Goal: Task Accomplishment & Management: Use online tool/utility

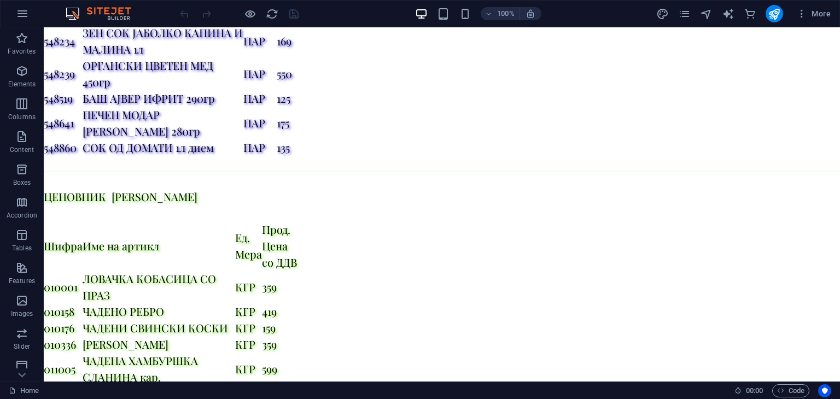
scroll to position [5027, 0]
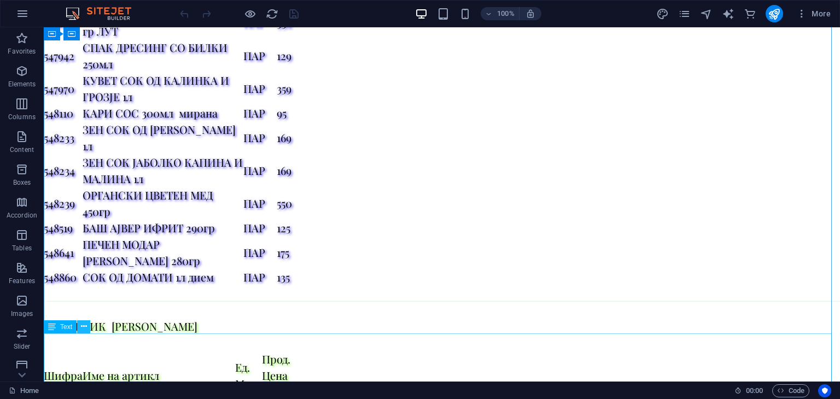
click at [84, 330] on icon at bounding box center [84, 326] width 6 height 11
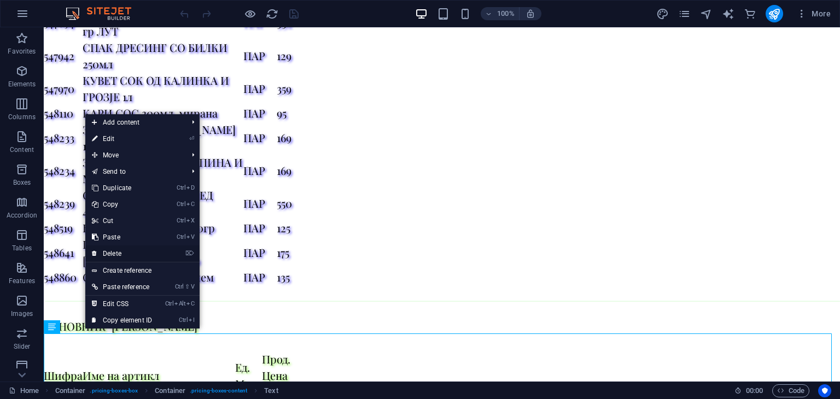
click at [132, 249] on link "⌦ Delete" at bounding box center [121, 254] width 73 height 16
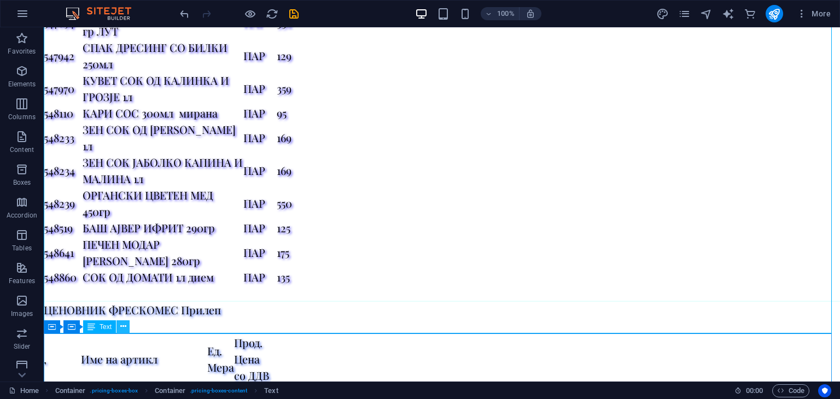
click at [123, 325] on icon at bounding box center [123, 326] width 6 height 11
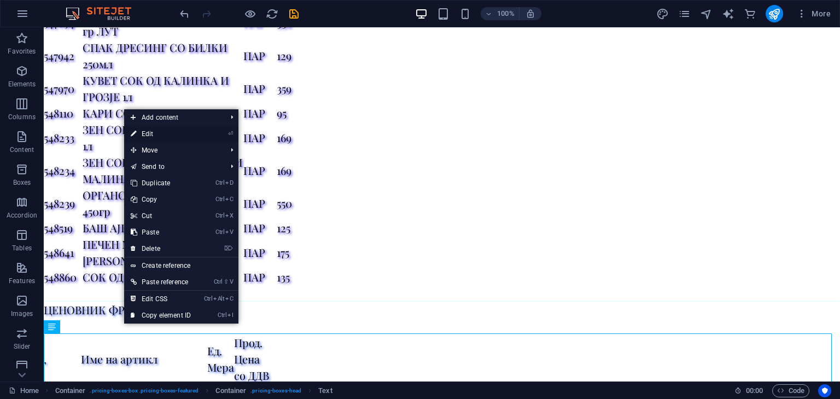
click at [177, 129] on link "⏎ Edit" at bounding box center [160, 134] width 73 height 16
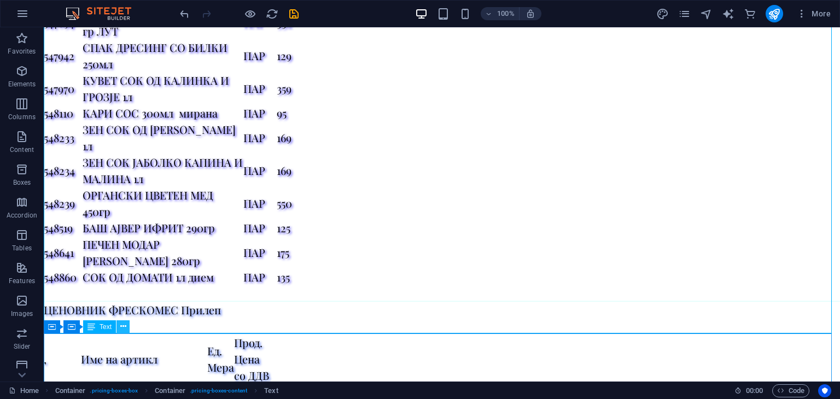
click at [124, 327] on icon at bounding box center [123, 326] width 6 height 11
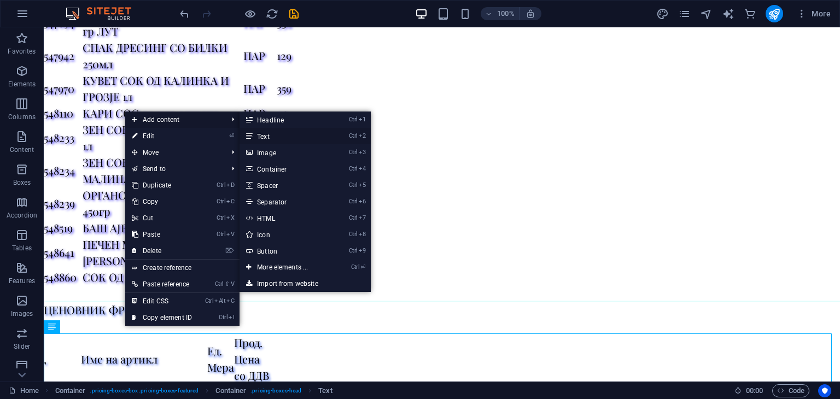
click at [278, 137] on link "Ctrl 2 Text" at bounding box center [285, 136] width 90 height 16
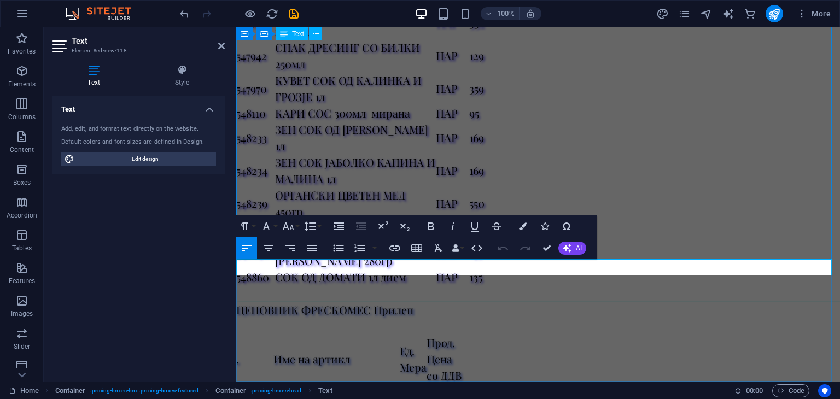
scroll to position [25358, 0]
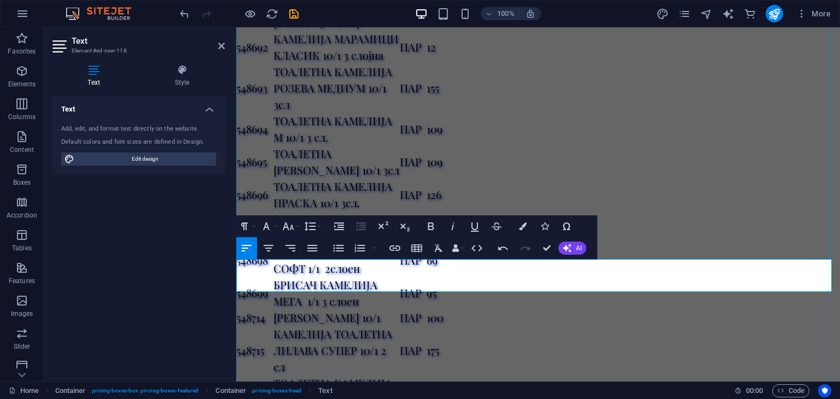
drag, startPoint x: 439, startPoint y: 268, endPoint x: 241, endPoint y: 270, distance: 197.5
click at [293, 230] on icon "button" at bounding box center [288, 227] width 11 height 8
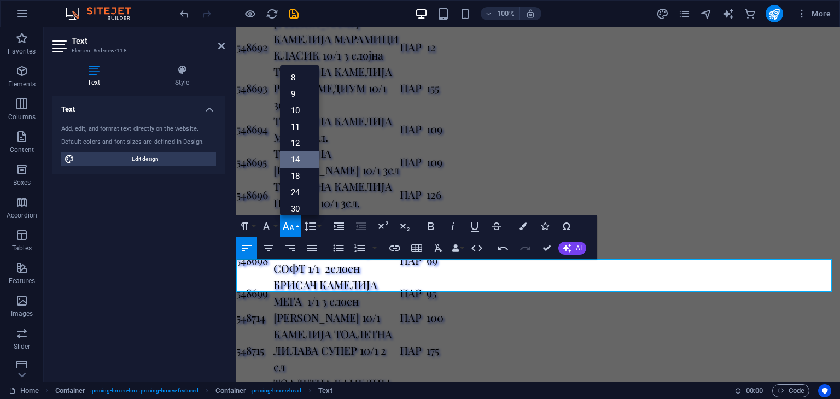
click at [295, 161] on link "14" at bounding box center [299, 160] width 39 height 16
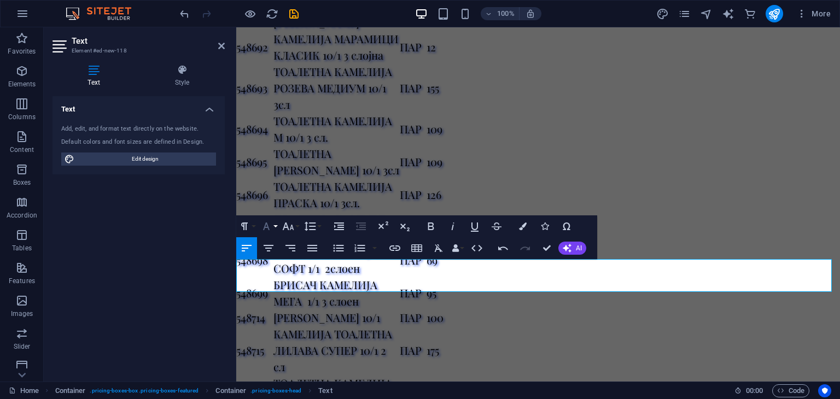
click at [271, 228] on icon "button" at bounding box center [266, 226] width 13 height 13
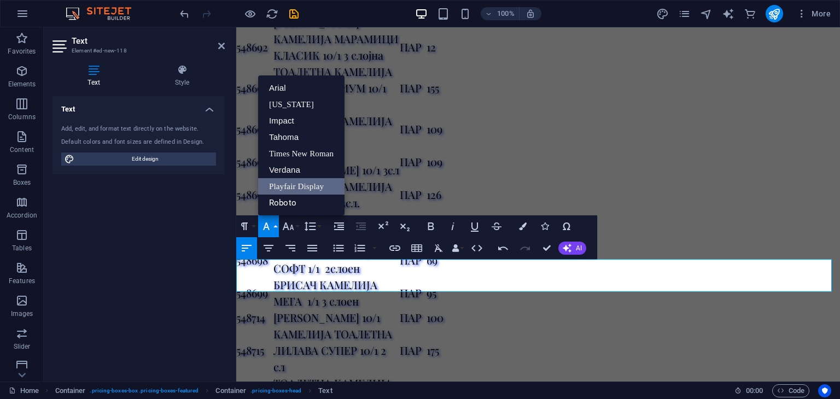
scroll to position [0, 0]
click at [287, 200] on link "Roboto" at bounding box center [301, 203] width 86 height 16
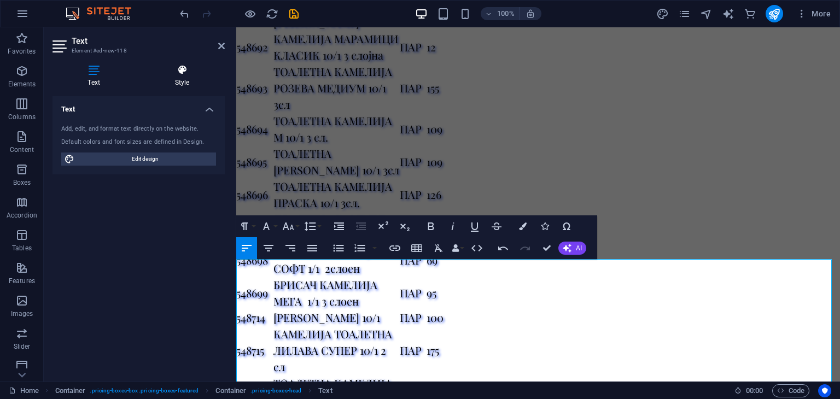
click at [185, 71] on icon at bounding box center [182, 70] width 85 height 11
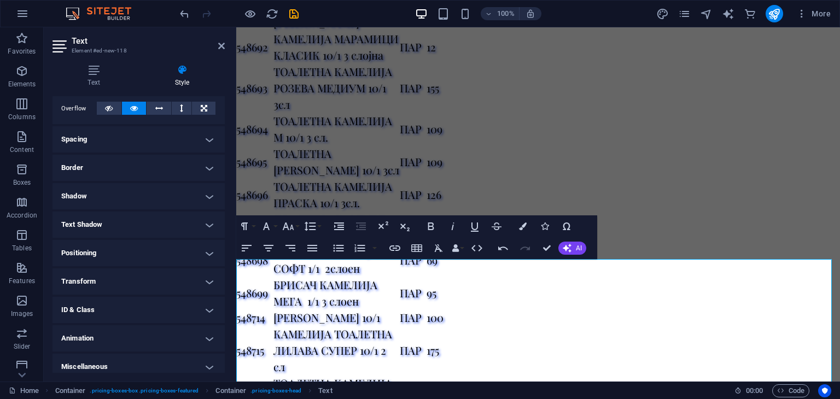
scroll to position [185, 0]
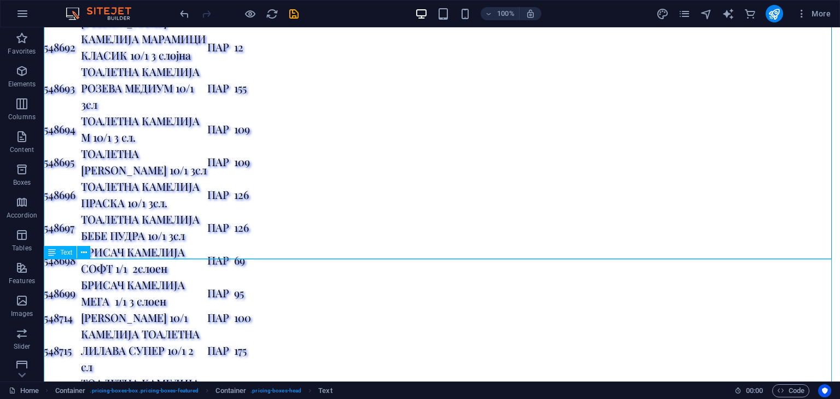
click at [83, 251] on icon at bounding box center [84, 252] width 6 height 11
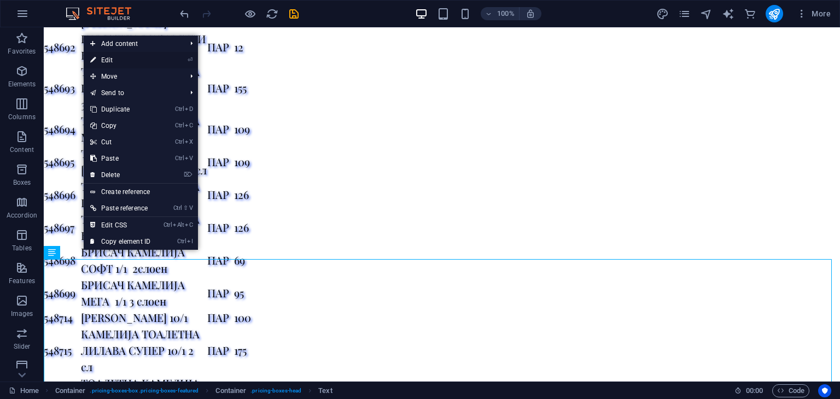
click at [111, 61] on link "⏎ Edit" at bounding box center [120, 60] width 73 height 16
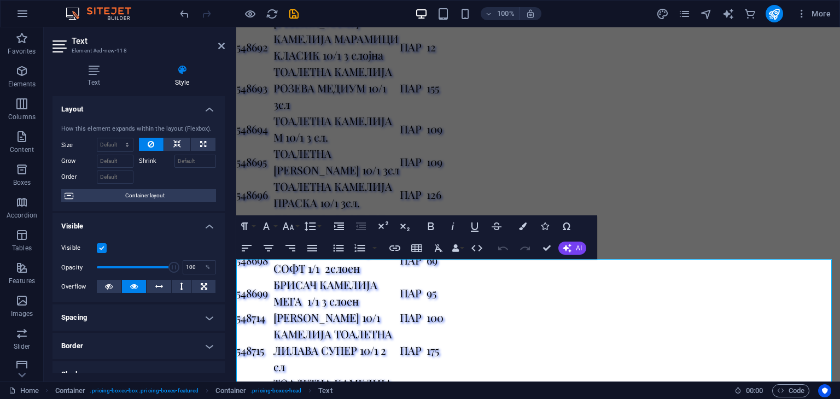
drag, startPoint x: 222, startPoint y: 243, endPoint x: 228, endPoint y: 300, distance: 57.2
click at [228, 300] on div "Text Style Text Add, edit, and format text directly on the website. Default col…" at bounding box center [139, 219] width 190 height 326
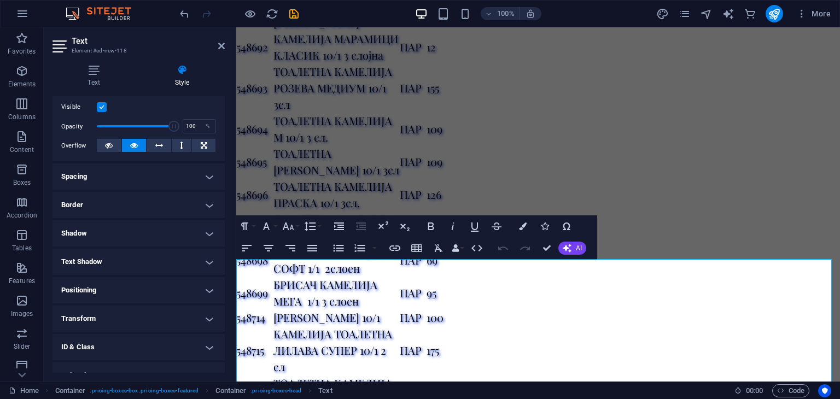
scroll to position [142, 0]
click at [155, 257] on h4 "Text Shadow" at bounding box center [139, 261] width 172 height 26
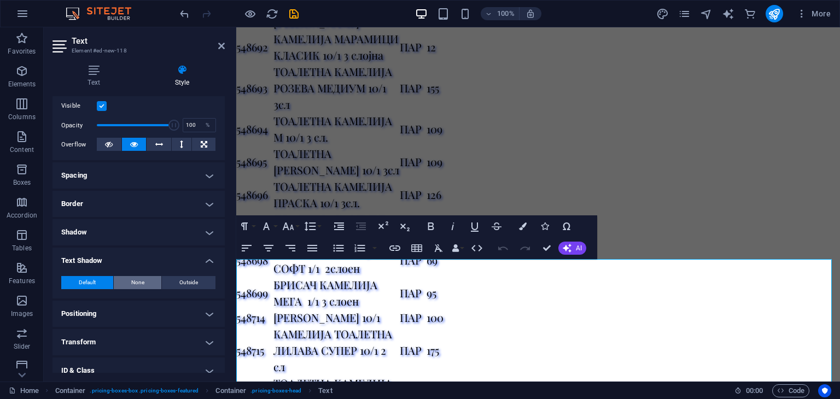
click at [136, 283] on span "None" at bounding box center [137, 282] width 13 height 13
click at [189, 281] on span "Outside" at bounding box center [188, 282] width 19 height 13
type input "2"
type input "4"
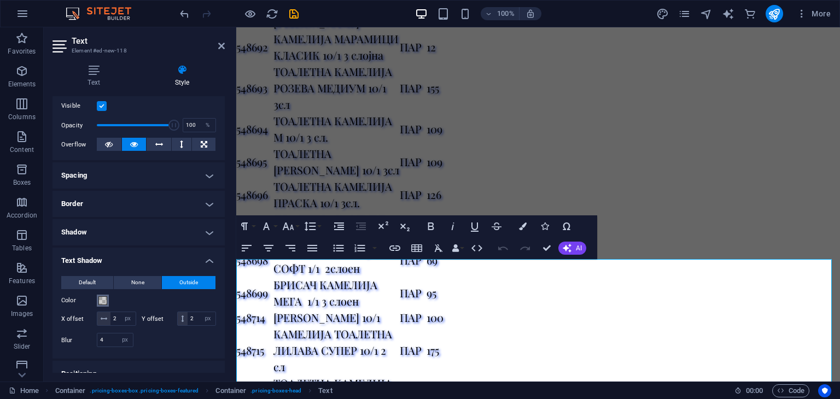
click at [100, 298] on span at bounding box center [102, 301] width 9 height 9
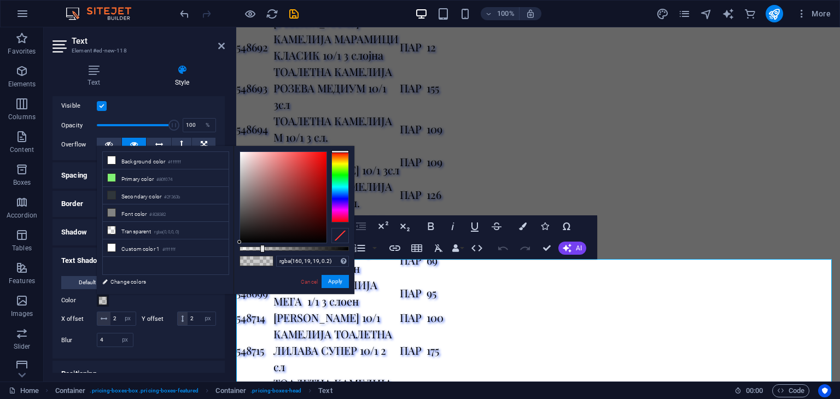
click at [316, 185] on div at bounding box center [283, 197] width 86 height 91
click at [318, 158] on div at bounding box center [283, 197] width 86 height 91
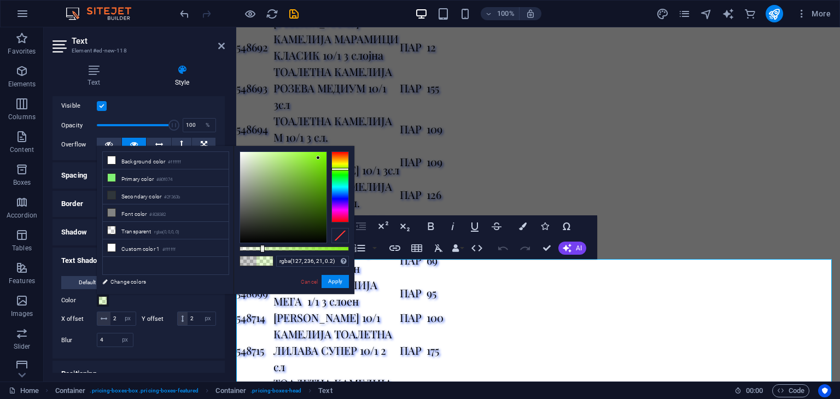
click at [338, 169] on div at bounding box center [341, 187] width 18 height 71
click at [338, 175] on div at bounding box center [341, 187] width 18 height 71
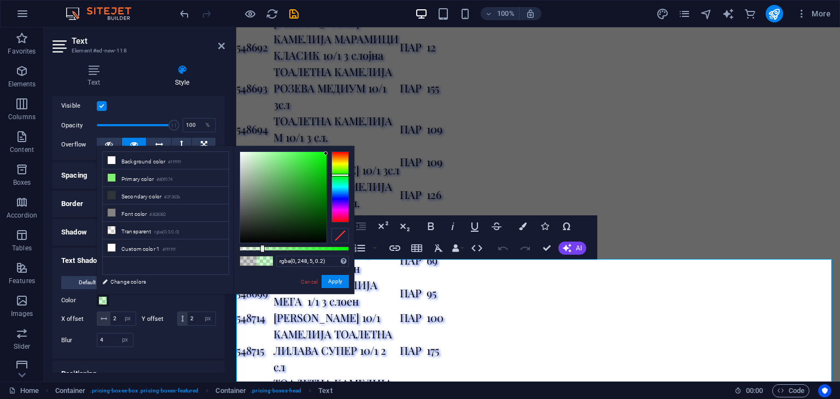
drag, startPoint x: 317, startPoint y: 158, endPoint x: 328, endPoint y: 154, distance: 11.3
click at [328, 154] on div at bounding box center [294, 198] width 109 height 92
click at [335, 282] on button "Apply" at bounding box center [335, 281] width 27 height 13
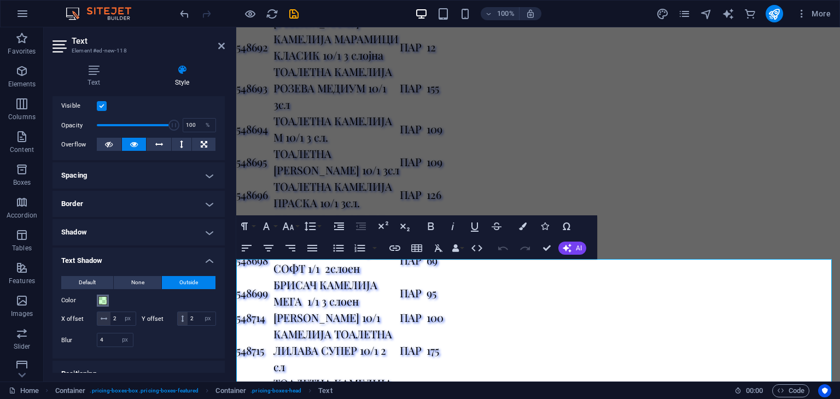
click at [105, 302] on span at bounding box center [102, 301] width 9 height 9
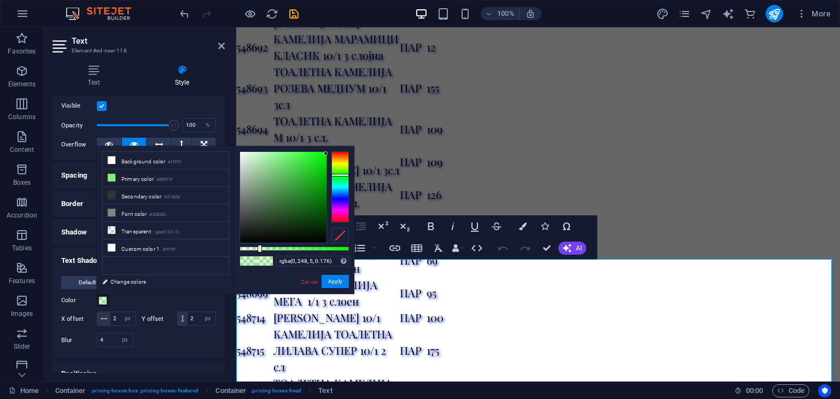
click at [259, 247] on div at bounding box center [294, 249] width 109 height 4
type input "#00f805"
drag, startPoint x: 259, startPoint y: 247, endPoint x: 350, endPoint y: 253, distance: 91.6
click at [350, 253] on div "#00f805 Supported formats #0852ed rgb(8, 82, 237) rgba(8, 82, 237, 90%) hsv(221…" at bounding box center [294, 299] width 121 height 307
click at [335, 283] on button "Apply" at bounding box center [335, 281] width 27 height 13
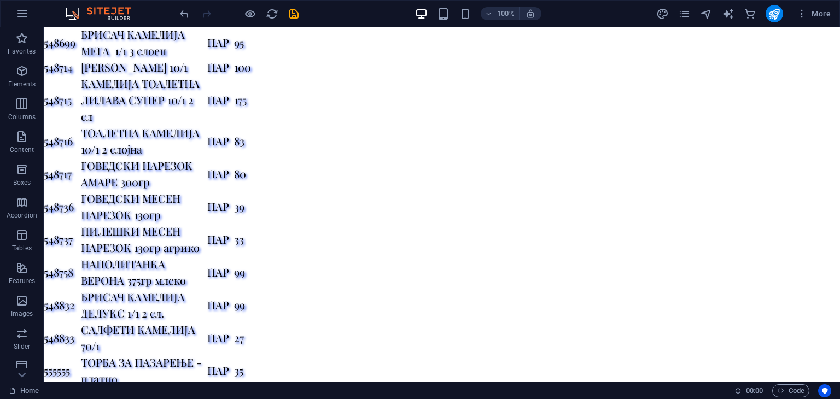
scroll to position [25322, 0]
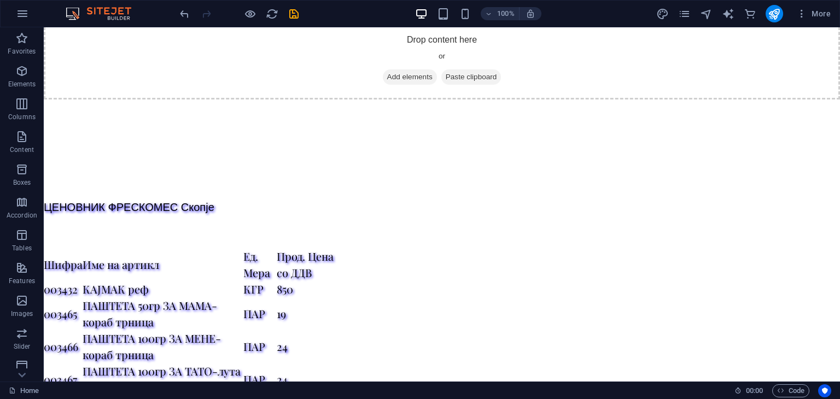
scroll to position [251, 0]
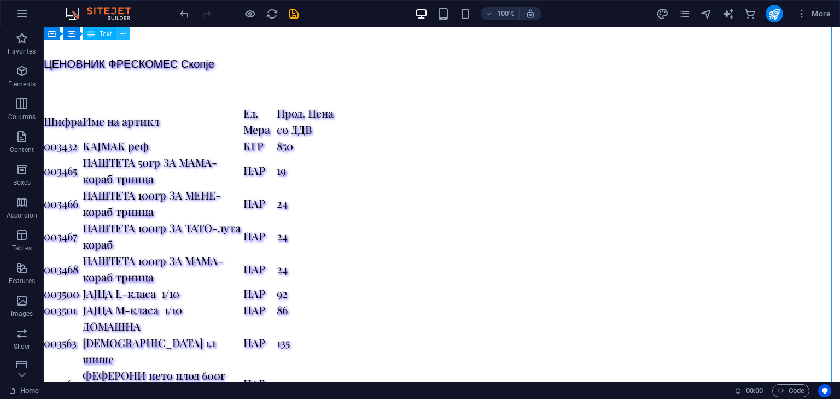
click at [123, 36] on icon at bounding box center [123, 33] width 6 height 11
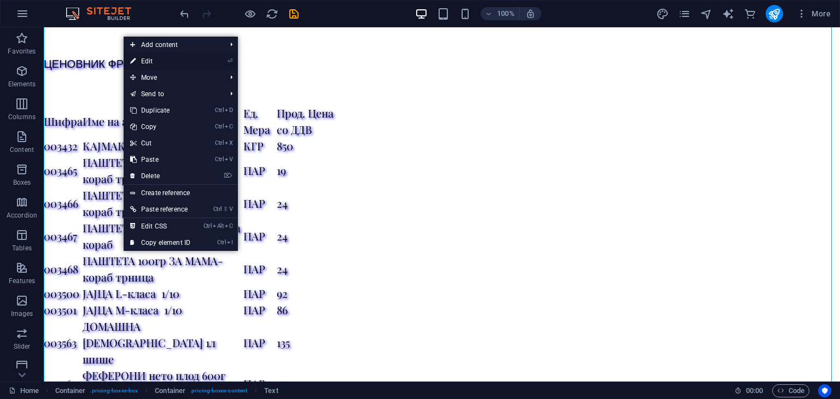
click at [140, 62] on link "⏎ Edit" at bounding box center [160, 61] width 73 height 16
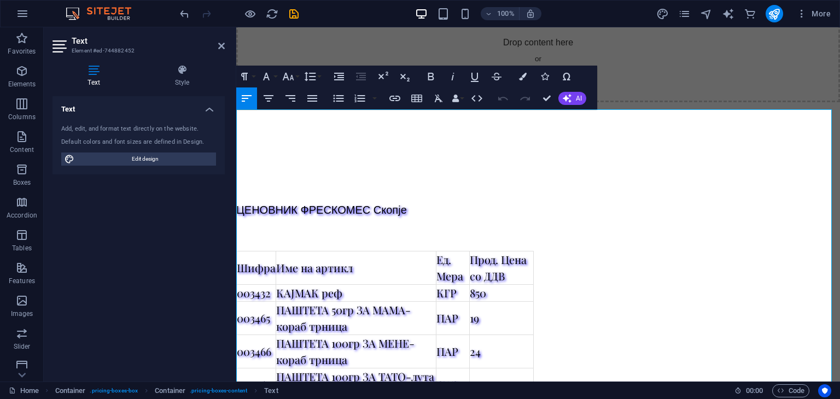
scroll to position [111, 0]
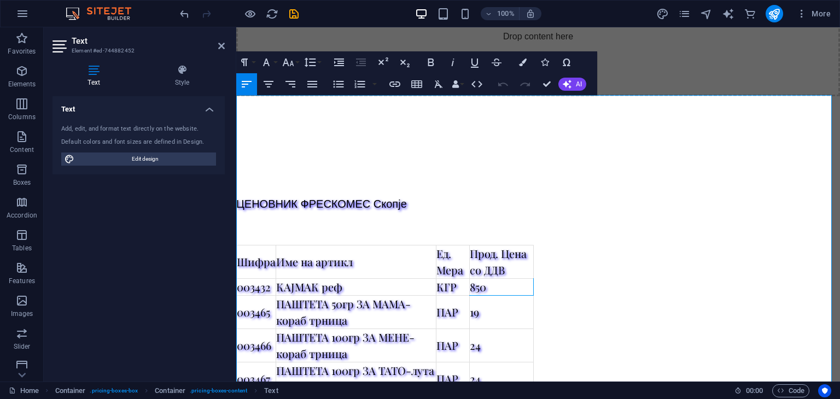
click at [485, 285] on td "850" at bounding box center [502, 287] width 64 height 17
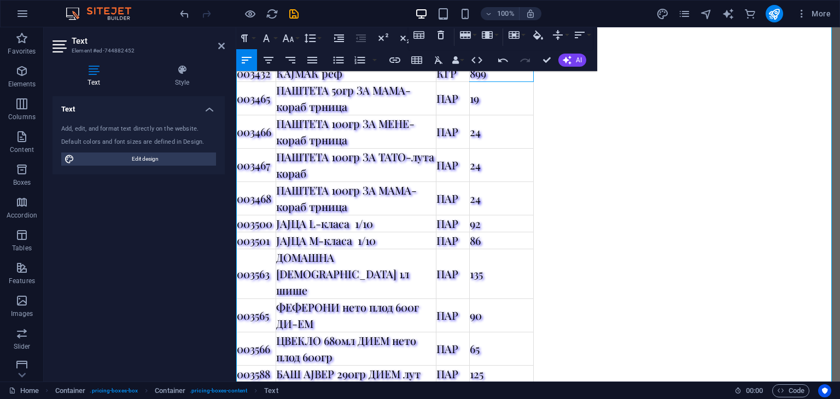
scroll to position [329, 0]
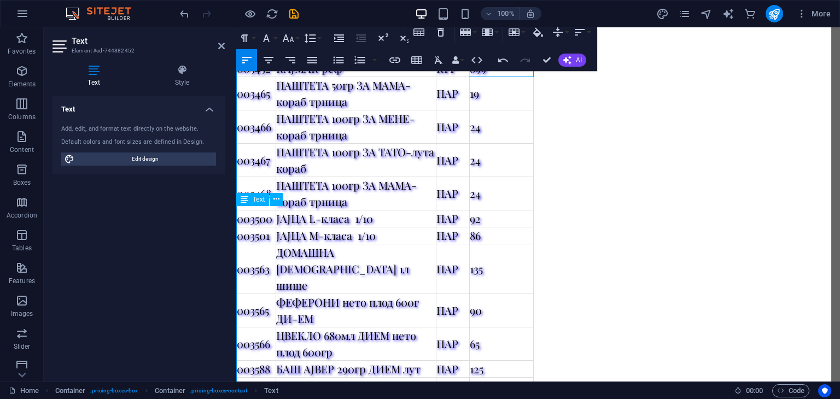
click at [483, 219] on td "92" at bounding box center [502, 219] width 64 height 17
drag, startPoint x: 483, startPoint y: 246, endPoint x: 479, endPoint y: 235, distance: 11.4
click at [479, 235] on td "86" at bounding box center [502, 236] width 64 height 17
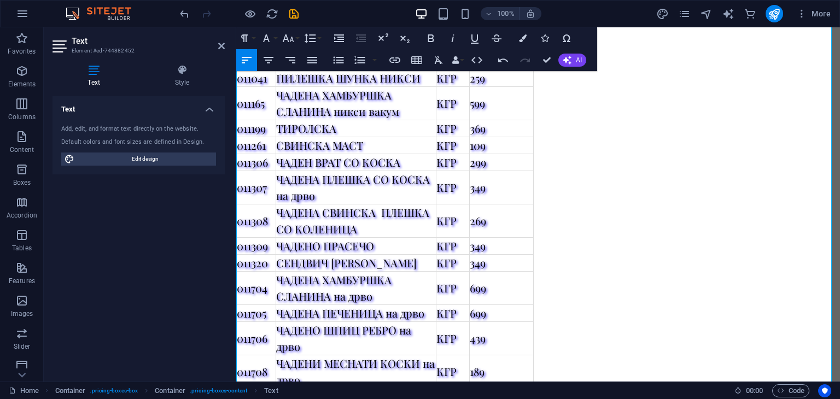
scroll to position [877, 0]
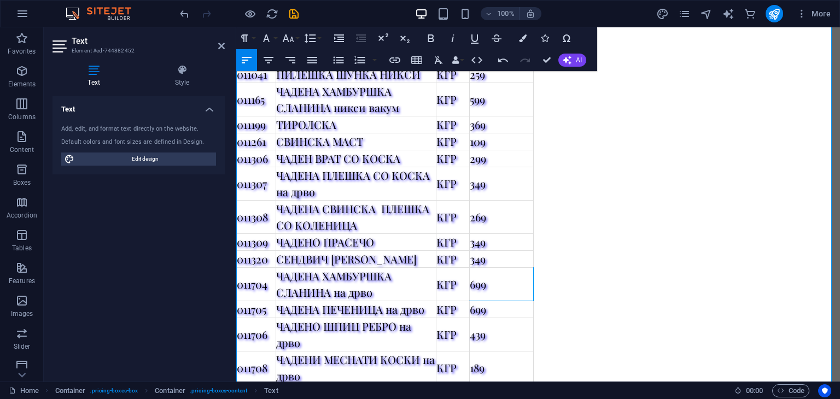
click at [474, 268] on td "699" at bounding box center [502, 284] width 64 height 33
click at [475, 301] on td "699" at bounding box center [502, 309] width 64 height 17
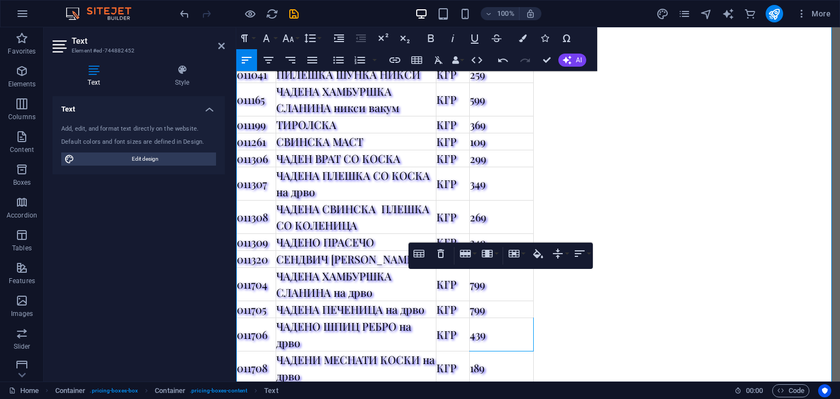
click at [479, 321] on td "439" at bounding box center [502, 334] width 64 height 33
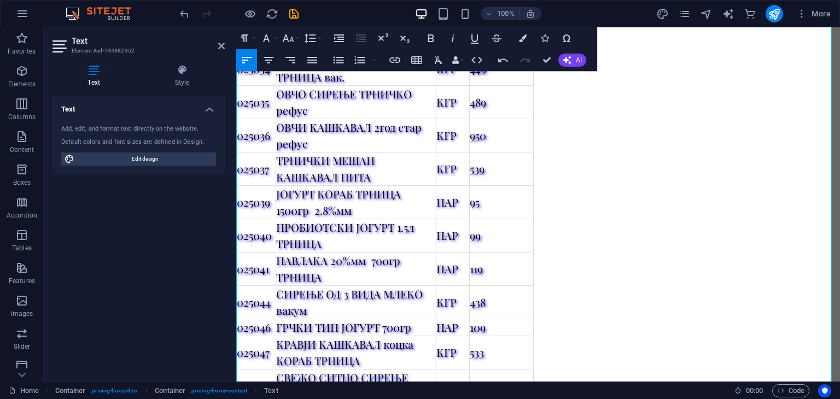
scroll to position [2234, 0]
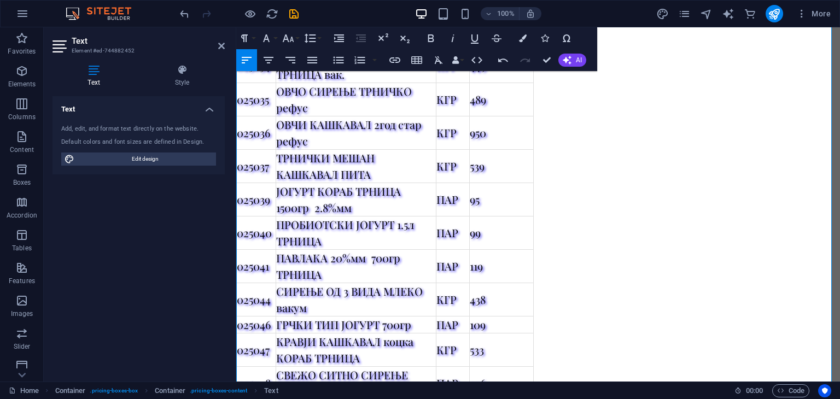
click at [480, 129] on td "950" at bounding box center [502, 133] width 64 height 33
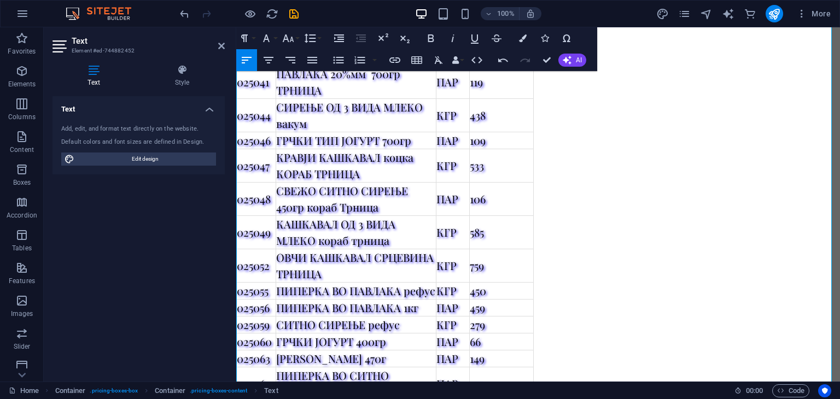
scroll to position [2431, 0]
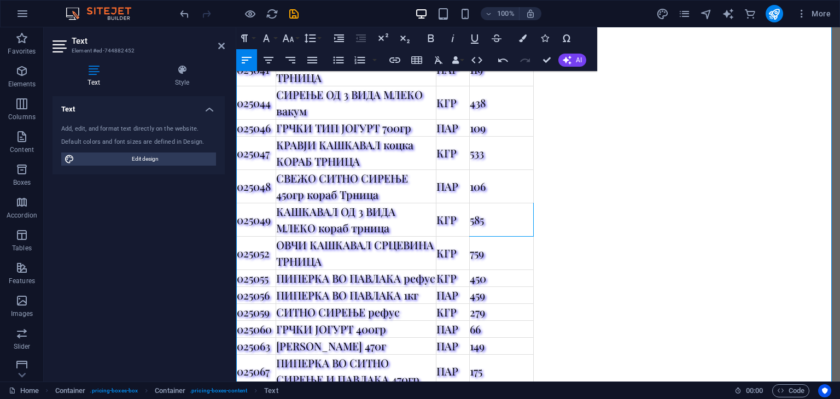
click at [479, 213] on td "585" at bounding box center [502, 220] width 64 height 33
click at [479, 213] on td "445" at bounding box center [502, 220] width 64 height 33
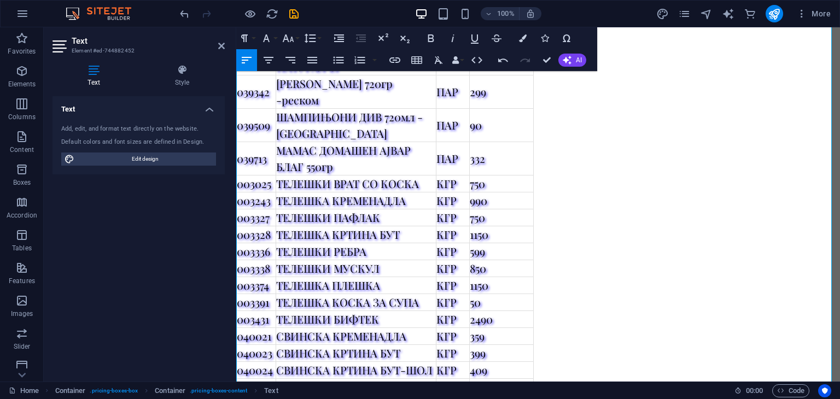
scroll to position [3503, 0]
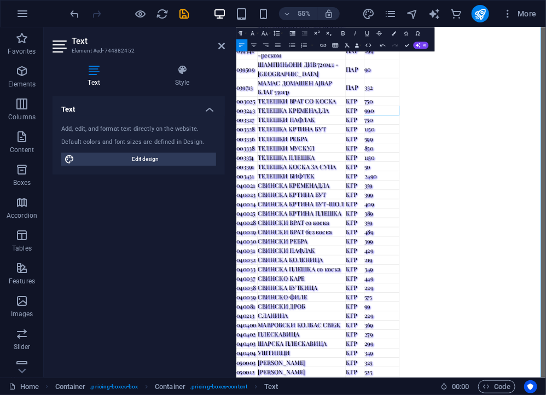
click at [478, 182] on td "990" at bounding box center [501, 178] width 64 height 17
click at [475, 245] on td "850" at bounding box center [501, 246] width 64 height 17
click at [476, 256] on td "1150" at bounding box center [501, 263] width 64 height 17
click at [502, 288] on td "50" at bounding box center [501, 280] width 64 height 17
click at [484, 227] on td "699" at bounding box center [501, 229] width 64 height 17
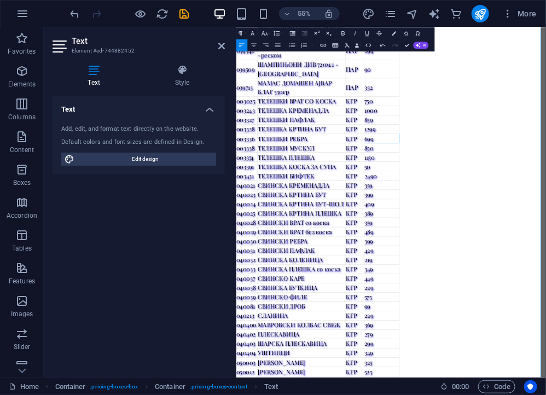
click at [476, 256] on td "1150" at bounding box center [501, 263] width 64 height 17
click at [478, 299] on td "2490" at bounding box center [501, 297] width 64 height 17
click at [479, 323] on td "399" at bounding box center [501, 331] width 64 height 17
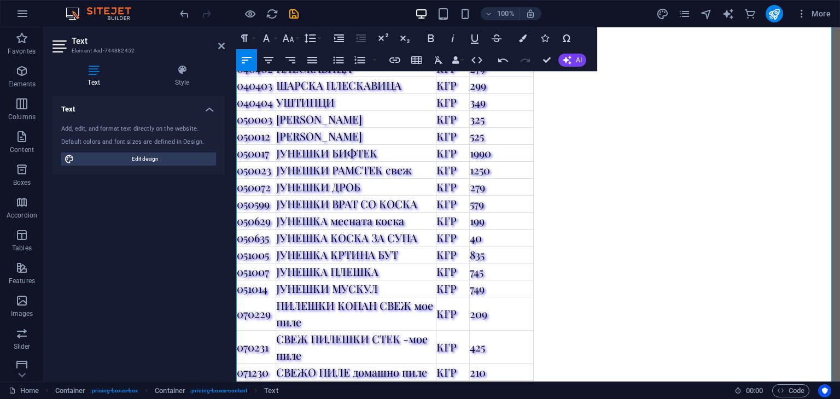
scroll to position [4028, 0]
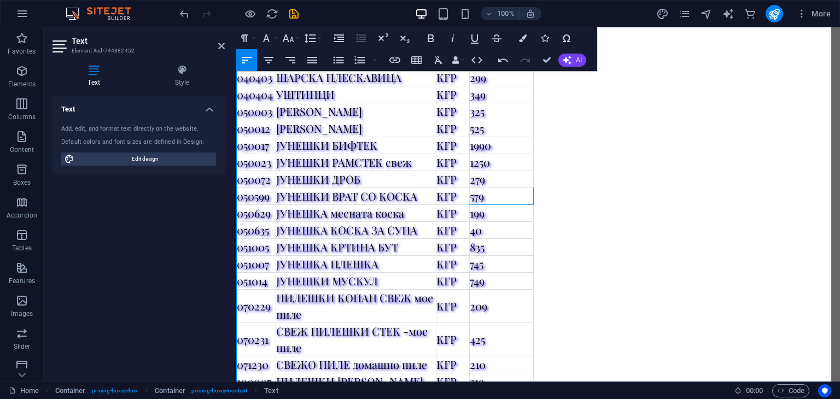
click at [476, 198] on td "579" at bounding box center [502, 196] width 64 height 17
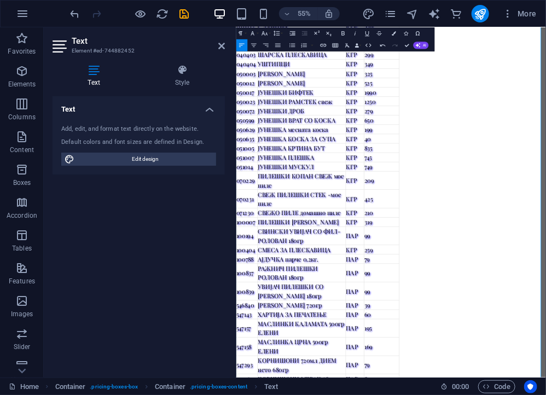
click at [473, 231] on td "40" at bounding box center [501, 230] width 64 height 17
click at [480, 245] on td "835" at bounding box center [501, 247] width 64 height 17
click at [484, 262] on td "745" at bounding box center [501, 264] width 64 height 17
click at [488, 282] on td "749" at bounding box center [501, 280] width 64 height 17
click at [484, 208] on td "199" at bounding box center [501, 213] width 64 height 17
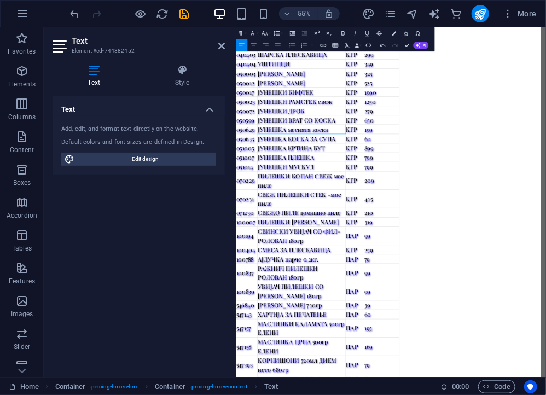
click at [385, 206] on td "ЈУНЕШКА месната коска" at bounding box center [356, 213] width 160 height 17
click at [500, 200] on td "650" at bounding box center [501, 196] width 64 height 17
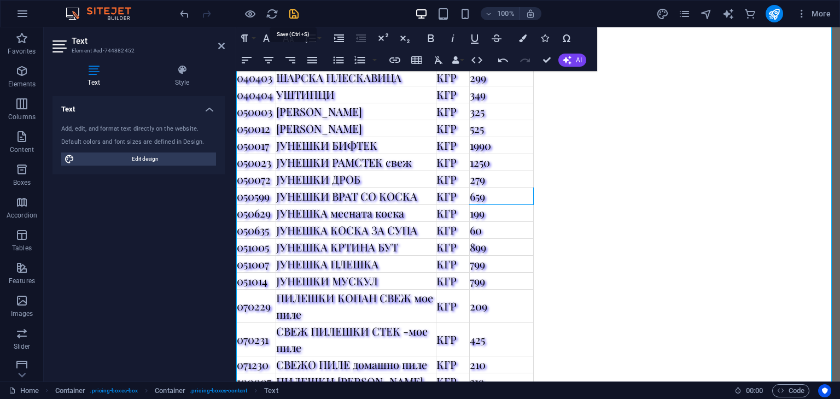
click at [292, 16] on icon "save" at bounding box center [294, 14] width 13 height 13
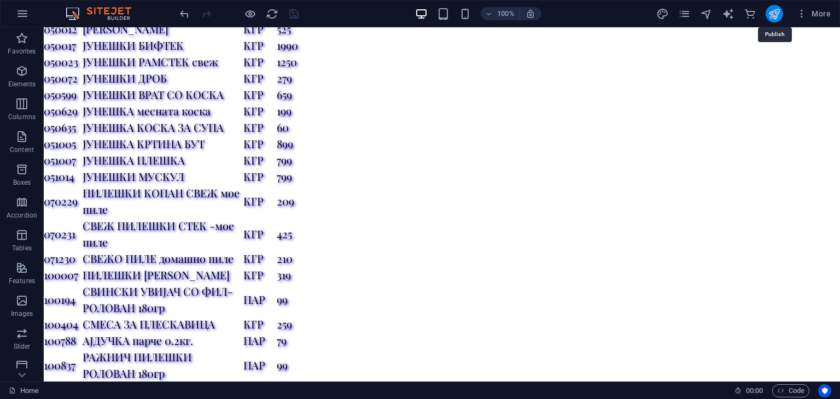
click at [777, 10] on icon "publish" at bounding box center [774, 14] width 13 height 13
